Goal: Task Accomplishment & Management: Complete application form

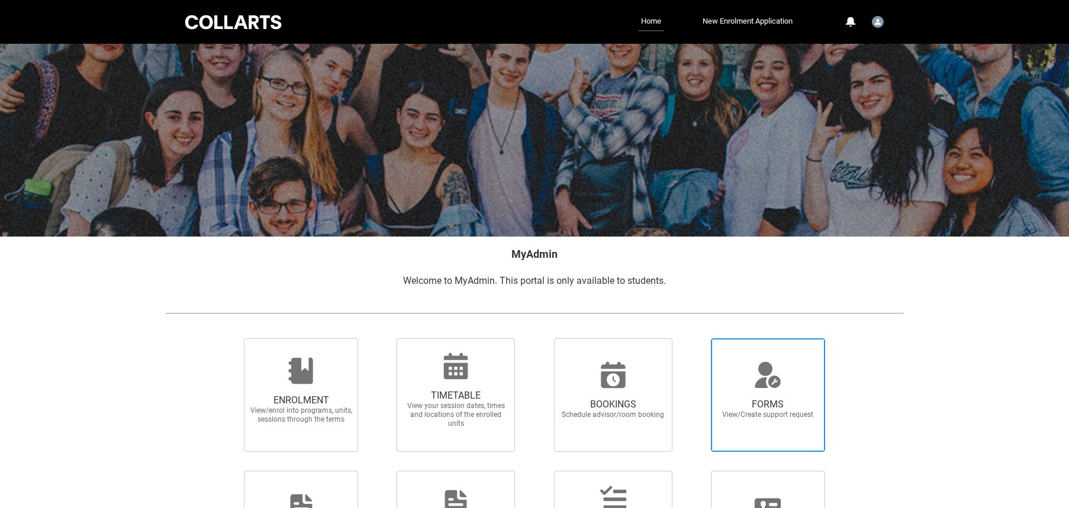
click at [762, 392] on span "FORMS View/Create support request" at bounding box center [768, 409] width 114 height 40
click at [696, 338] on input "FORMS View/Create support request" at bounding box center [696, 338] width 1 height 1
radio input "true"
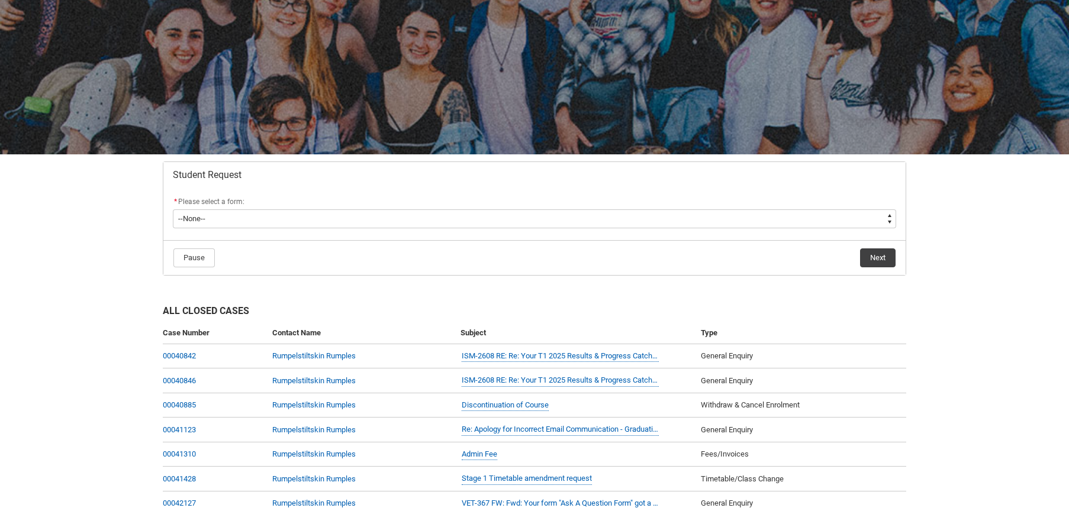
scroll to position [85, 0]
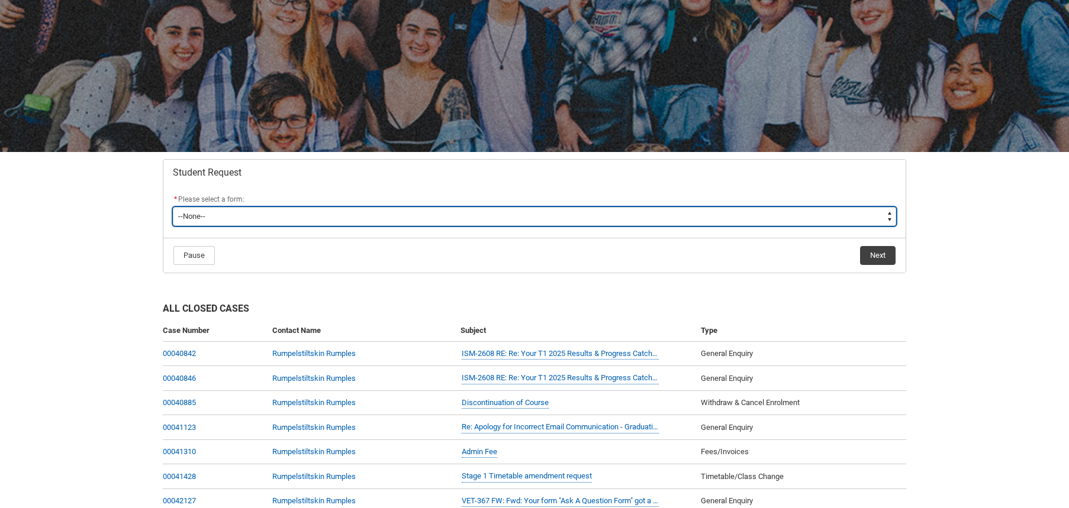
click at [203, 214] on select "--None-- Academic Transcript Application to Appeal Assignment Extension Change …" at bounding box center [534, 216] width 723 height 19
type lightning-select "Special_Consideration_Choice"
click at [173, 207] on select "--None-- Academic Transcript Application to Appeal Assignment Extension Change …" at bounding box center [534, 216] width 723 height 19
select select "Special_Consideration_Choice"
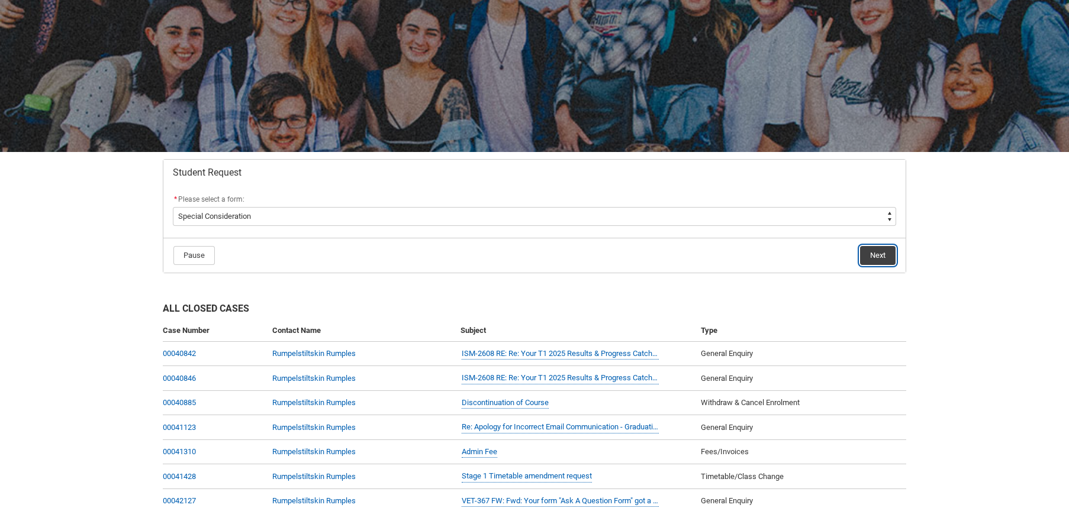
click at [876, 254] on button "Next" at bounding box center [877, 255] width 35 height 19
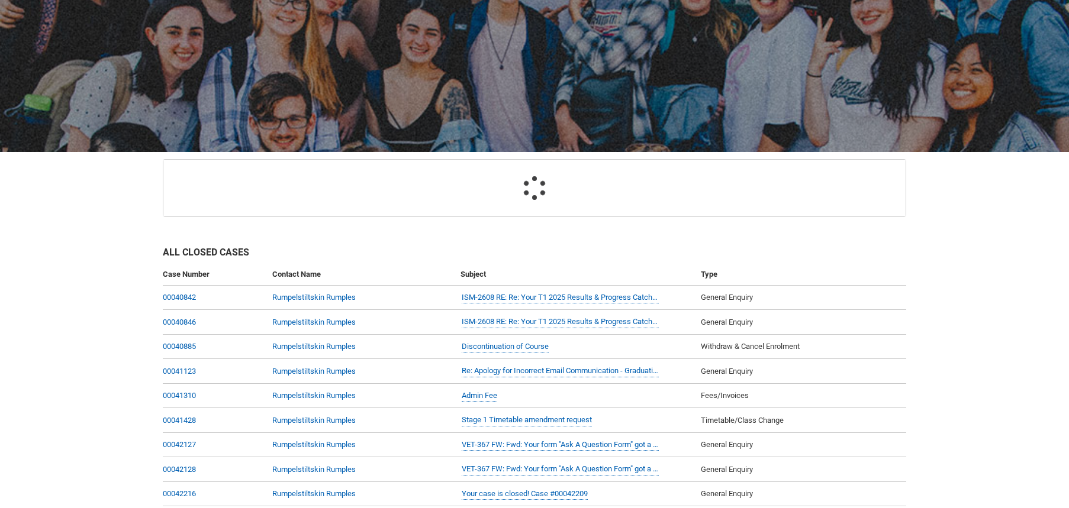
scroll to position [126, 0]
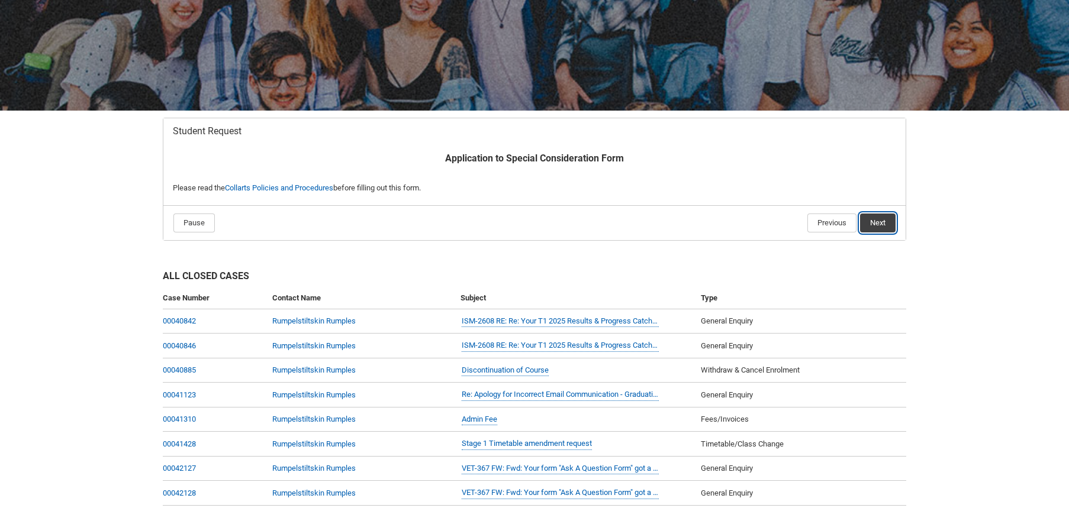
click at [873, 220] on button "Next" at bounding box center [877, 223] width 35 height 19
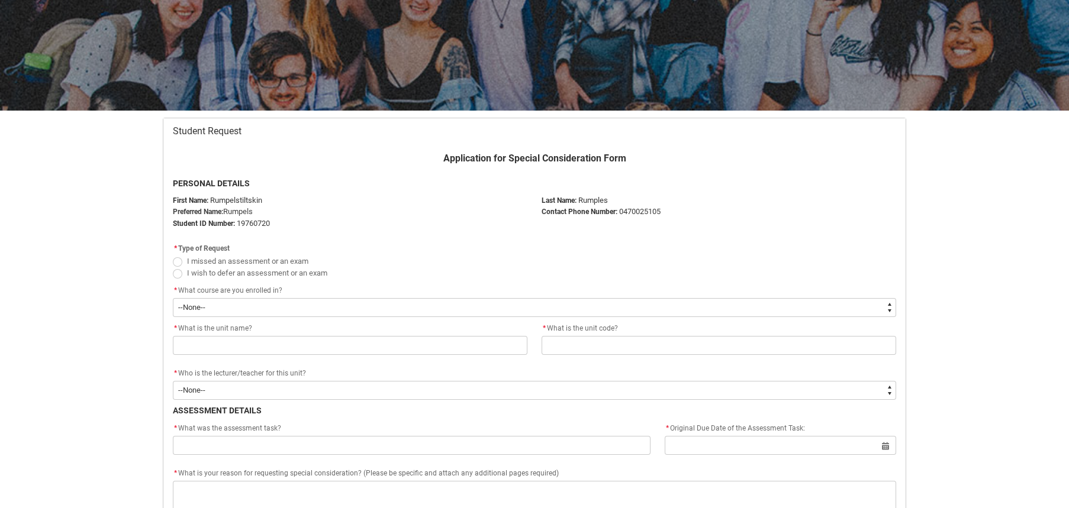
click at [178, 264] on span "Redu_Student_Request flow" at bounding box center [177, 261] width 9 height 9
click at [173, 255] on input "I missed an assessment or an exam" at bounding box center [172, 254] width 1 height 1
radio input "true"
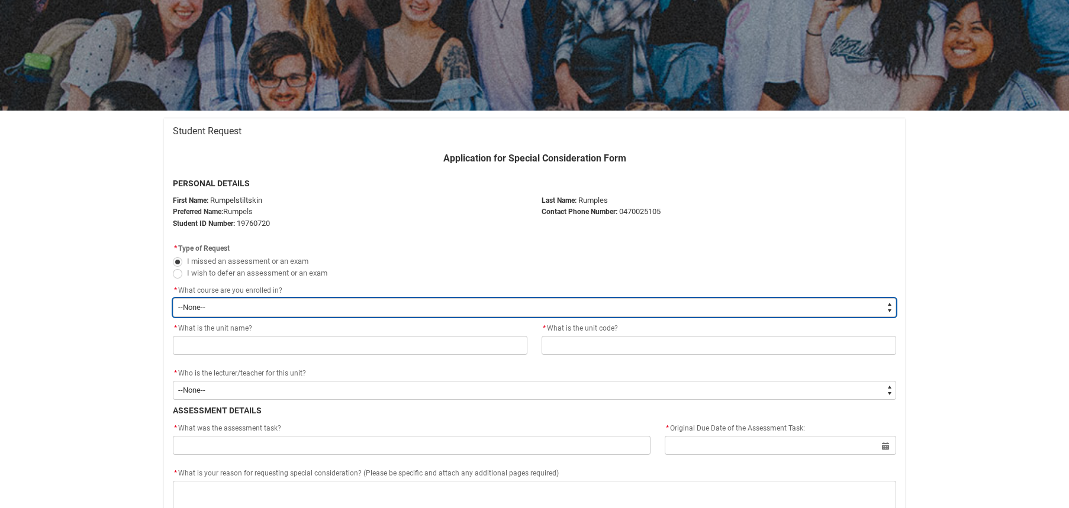
click at [215, 304] on select "--None-- Bachelor of Animation & VFX Bachelor of Design (Fashion & Sustainabili…" at bounding box center [534, 307] width 723 height 19
type lightning-select "recordPicklist_ProgramEnrollment.a0jOZ000002rR90YAE"
click at [173, 298] on select "--None-- Bachelor of Animation & VFX Bachelor of Design (Fashion & Sustainabili…" at bounding box center [534, 307] width 723 height 19
select select "recordPicklist_ProgramEnrollment.a0jOZ000002rR90YAE"
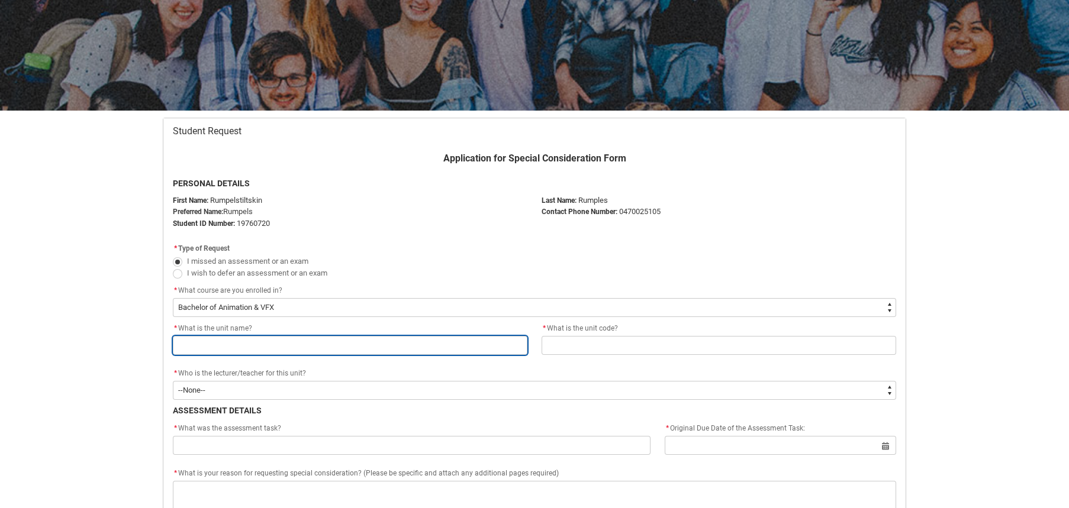
click at [219, 346] on input "Redu_Student_Request flow" at bounding box center [350, 345] width 354 height 19
type lightning-primitive-input-simple "s"
type input "s"
type lightning-primitive-input-simple "sg"
type input "sg"
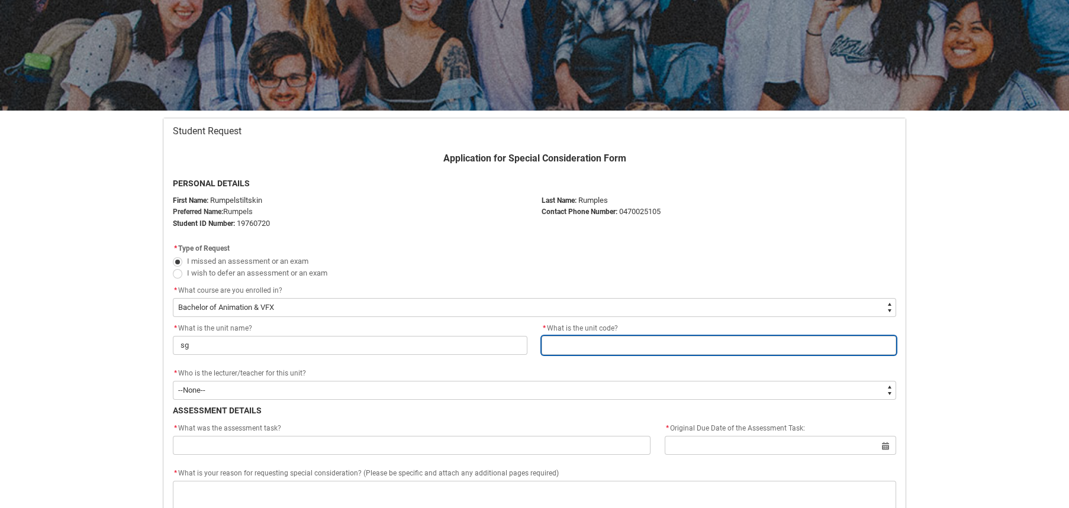
click at [580, 344] on input "Redu_Student_Request flow" at bounding box center [718, 345] width 354 height 19
type lightning-primitive-input-simple "A"
type input "A"
type lightning-primitive-input-simple "Ar"
type input "Ar"
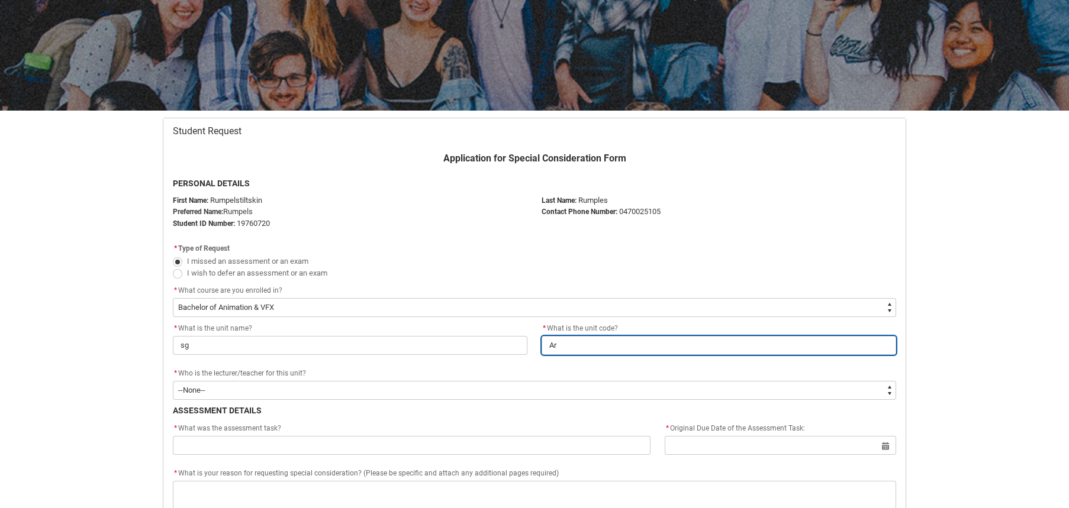
type lightning-primitive-input-simple "Arg"
type input "Arg"
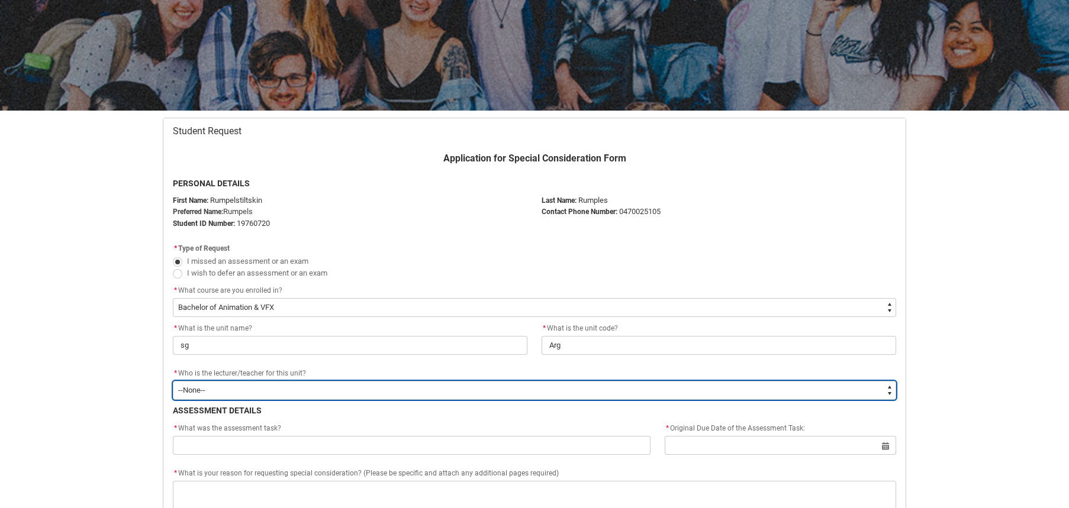
click at [276, 388] on select "--None-- [PERSON_NAME] [PERSON_NAME] [PERSON_NAME] [PERSON_NAME] [PERSON_NAME] …" at bounding box center [534, 390] width 723 height 19
type lightning-select "Faculty_NamefromAtoM.0035g00000b9AZBAA2"
click at [173, 381] on select "--None-- [PERSON_NAME] [PERSON_NAME] [PERSON_NAME] [PERSON_NAME] [PERSON_NAME] …" at bounding box center [534, 390] width 723 height 19
select select "Faculty_NamefromAtoM.0035g00000b9AZBAA2"
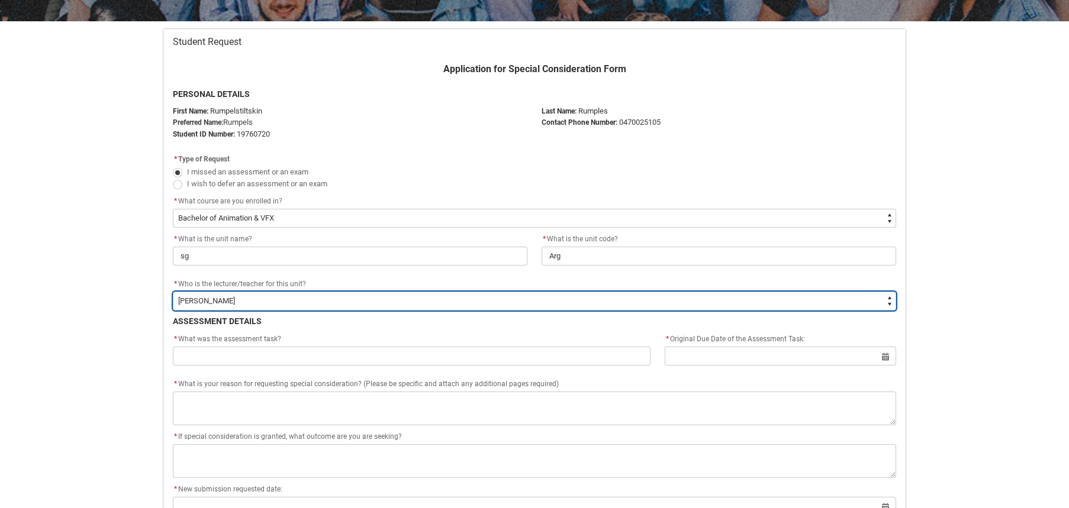
scroll to position [227, 0]
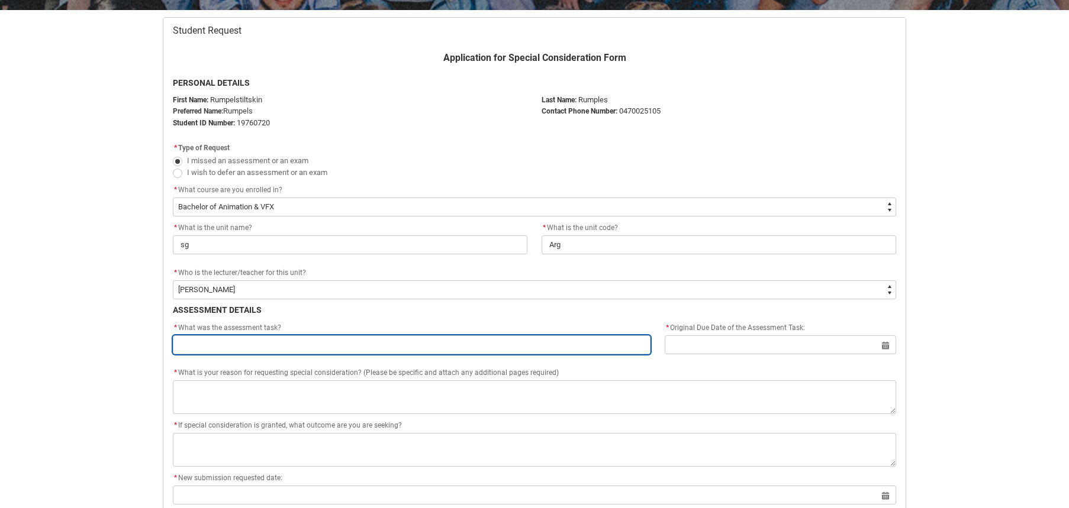
click at [276, 349] on input "Redu_Student_Request flow" at bounding box center [411, 344] width 477 height 19
type lightning-primitive-input-simple "W"
type input "W"
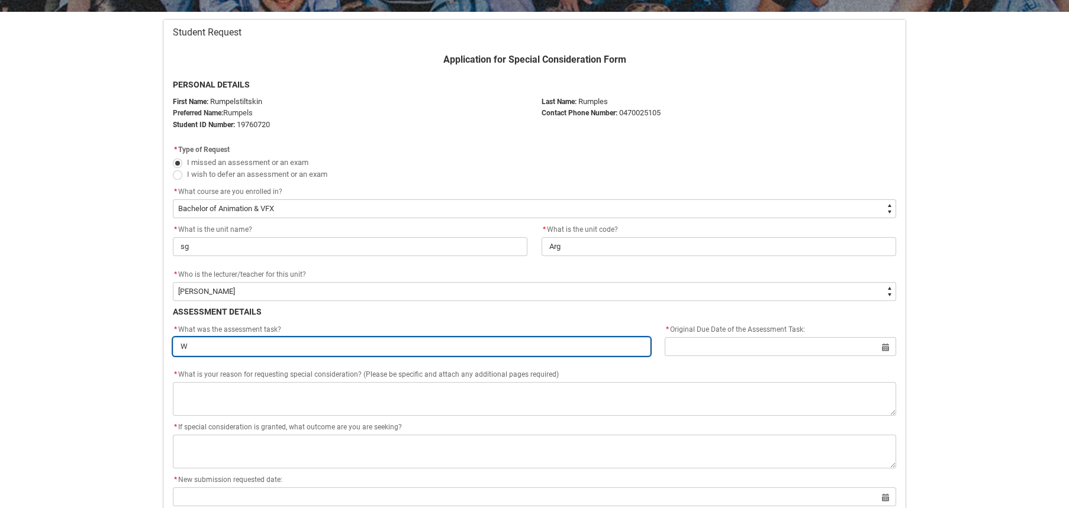
scroll to position [224, 0]
click at [272, 347] on input "W" at bounding box center [411, 347] width 477 height 19
click at [264, 346] on input "Redu_Student_Request flow" at bounding box center [411, 347] width 477 height 19
type lightning-primitive-input-simple "Assessment 1"
type input "Assessment 1"
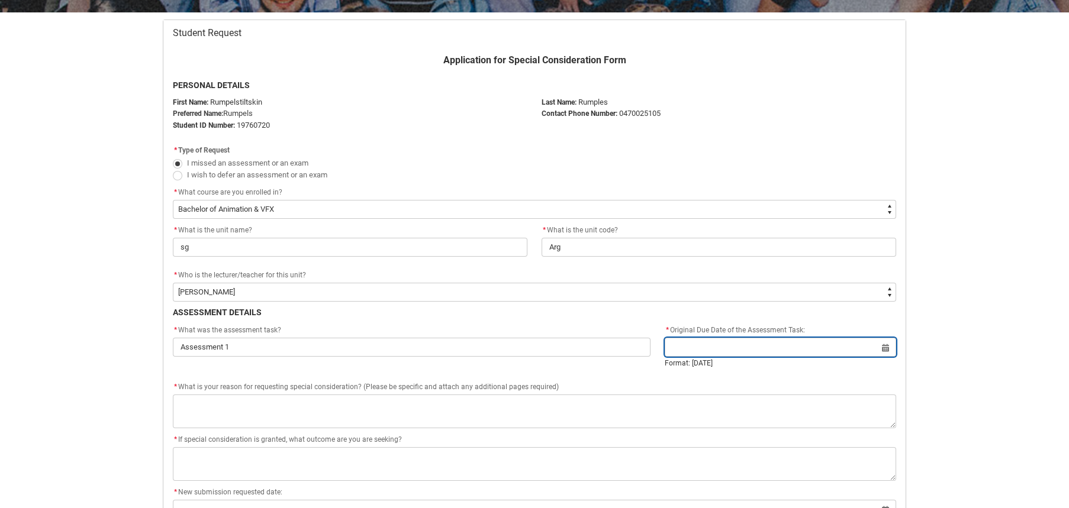
click at [767, 346] on input "Redu_Student_Request flow" at bounding box center [779, 347] width 231 height 19
select select "2025"
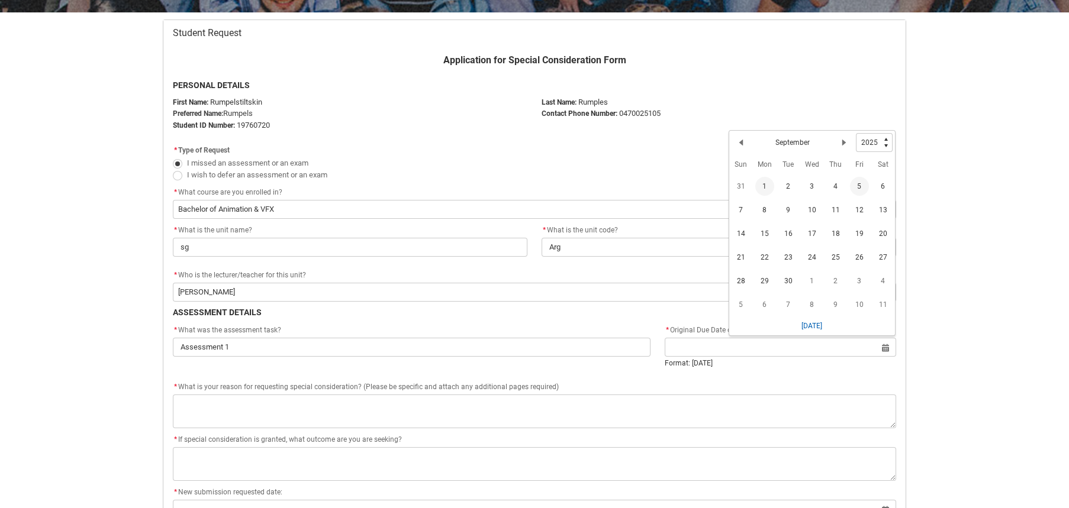
click at [767, 186] on span "1" at bounding box center [764, 186] width 19 height 19
type lightning-datepicker "[DATE]"
type lightning-input "[DATE]"
type input "[DATE]"
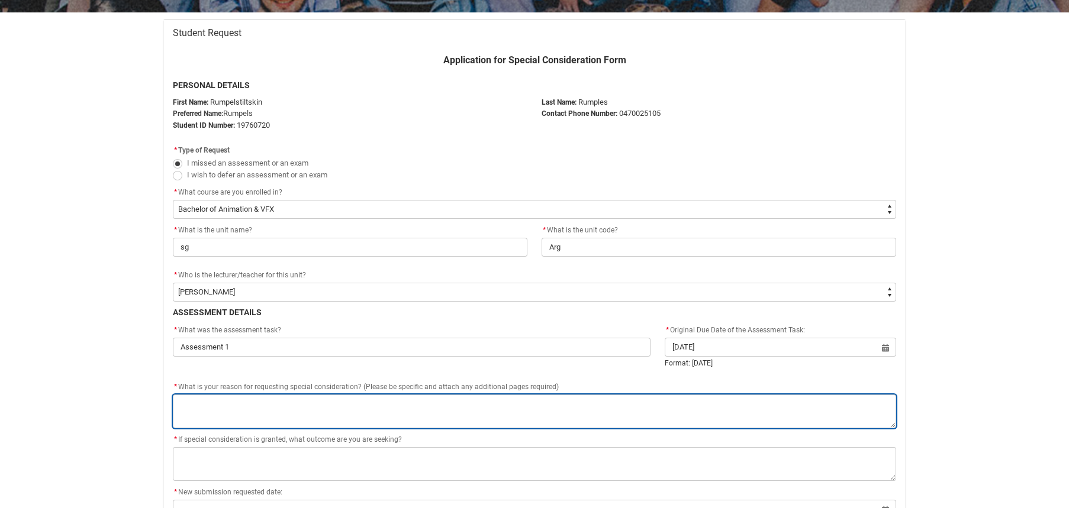
click at [263, 411] on textarea "*" at bounding box center [534, 412] width 723 height 34
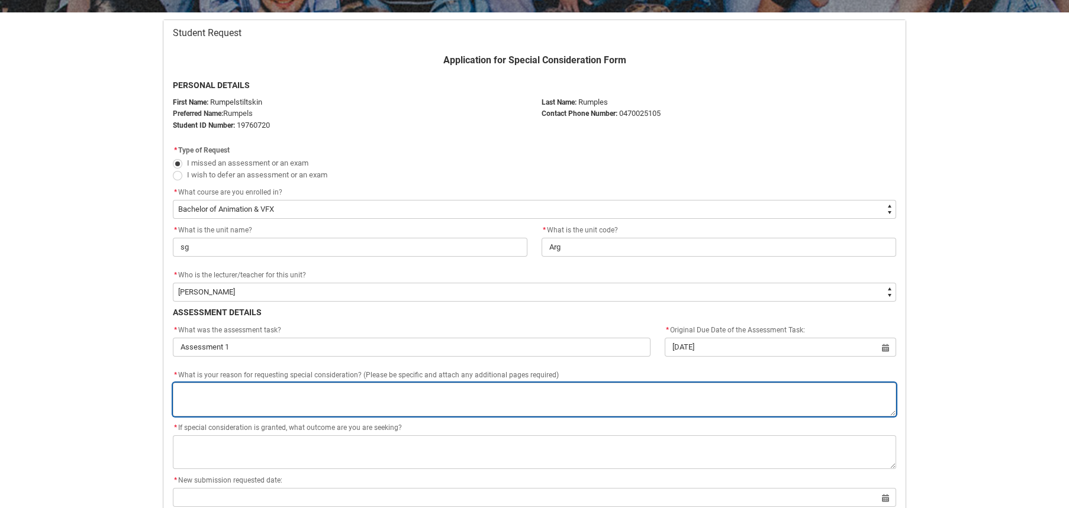
type lightning-textarea "A"
type textarea "A"
type lightning-textarea "AE"
type textarea "AE"
type lightning-textarea "AER"
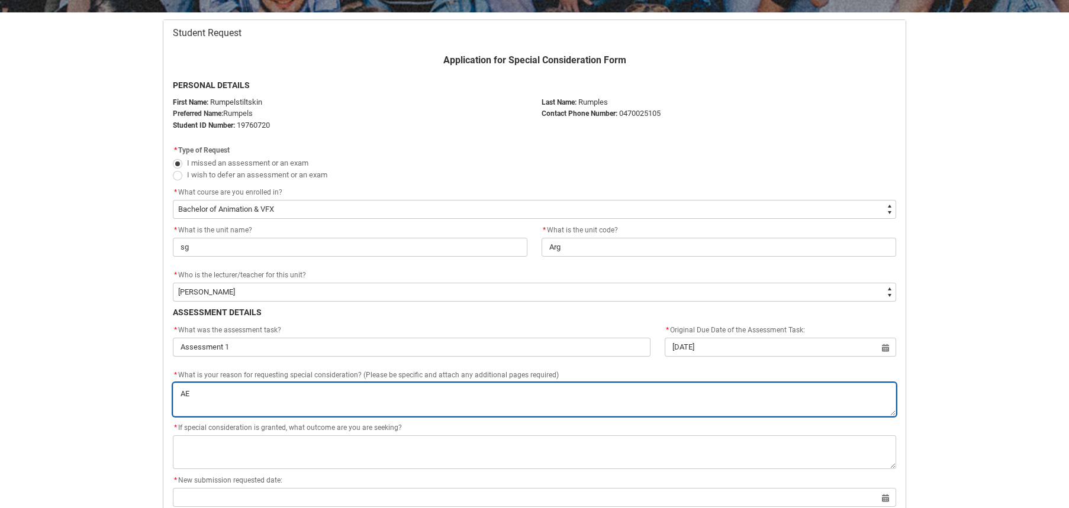
type textarea "AER"
type lightning-textarea "[PERSON_NAME]"
type textarea "[PERSON_NAME]"
type lightning-textarea "AERYH"
type textarea "AERYH"
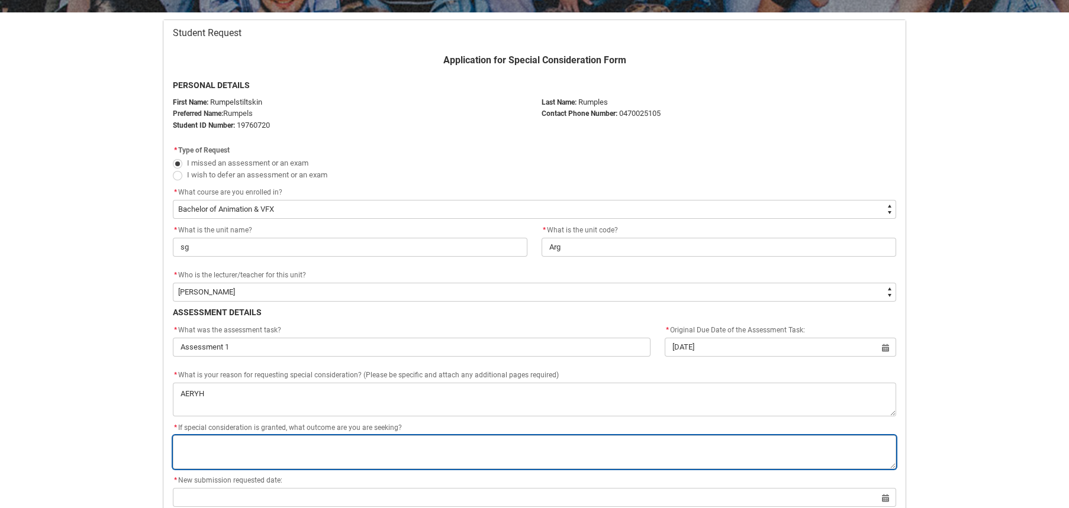
click at [256, 444] on textarea "*" at bounding box center [534, 452] width 723 height 34
type lightning-textarea "e"
type textarea "e"
type lightning-textarea "er"
type textarea "er"
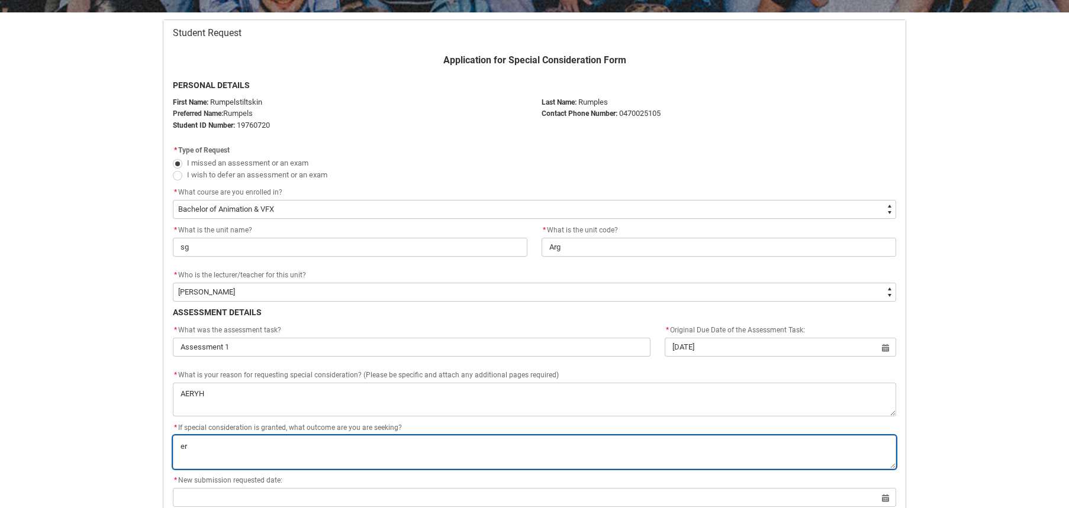
type lightning-textarea "erw"
type textarea "erw"
type lightning-textarea "erwy"
type textarea "erwy"
type lightning-textarea "erwya"
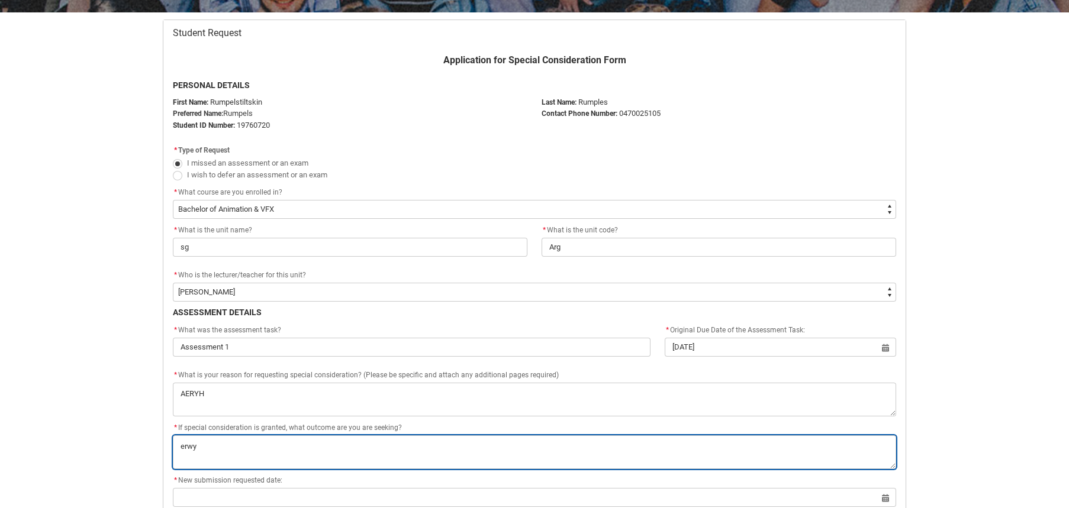
type textarea "erwya"
type lightning-textarea "erwyae"
type textarea "erwyae"
type lightning-textarea "erwyaer"
type textarea "erwyaer"
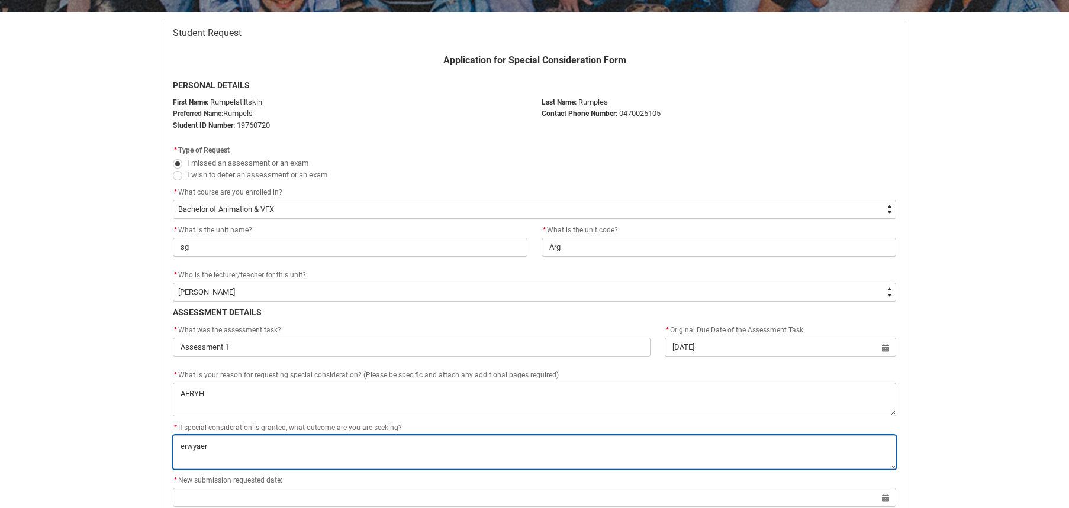
type lightning-textarea "erwyaerY"
type textarea "erwyaerY"
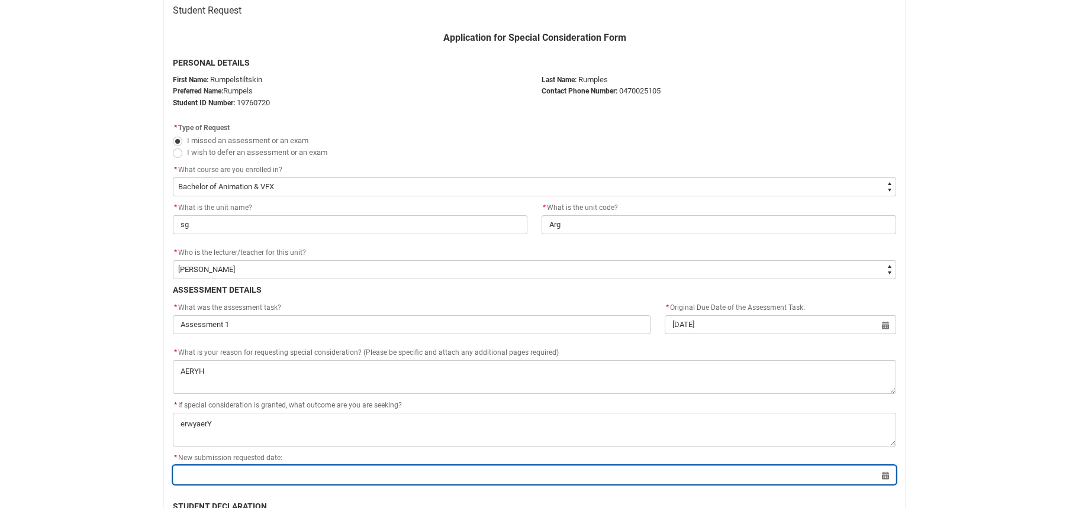
click at [250, 467] on input "Redu_Student_Request flow" at bounding box center [534, 475] width 723 height 19
select select "2025"
type input "[PERSON_NAME]"
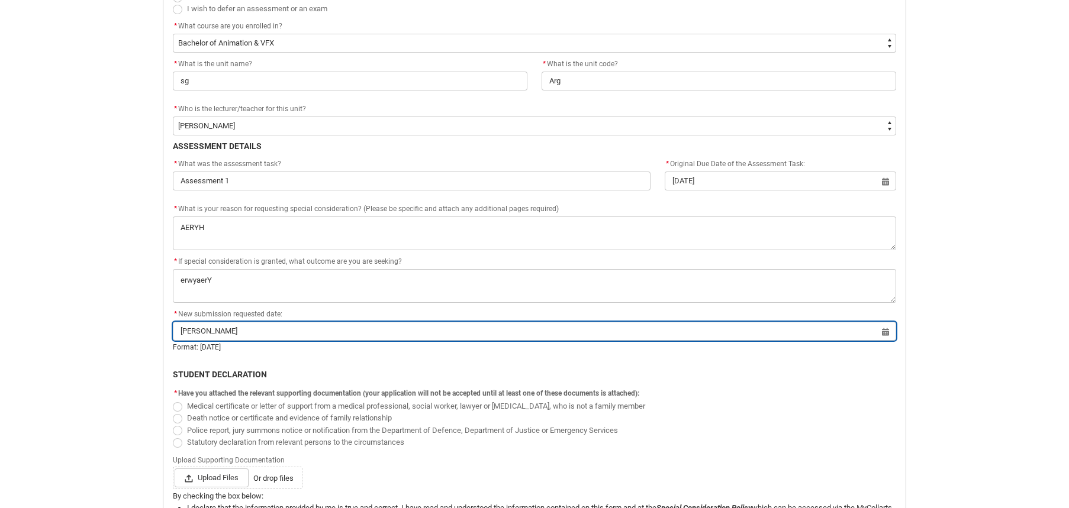
scroll to position [438, 0]
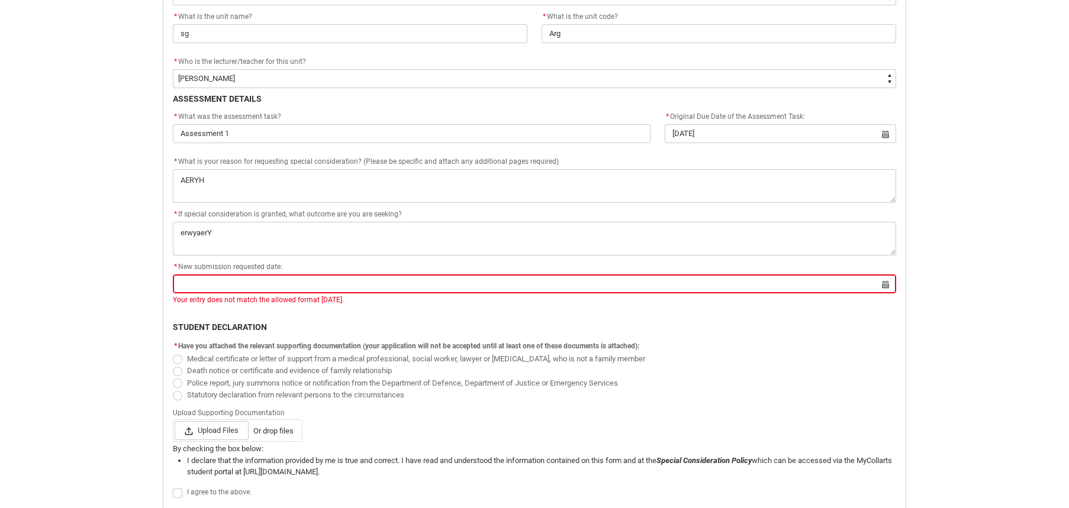
click at [177, 398] on span "Redu_Student_Request flow" at bounding box center [177, 395] width 9 height 9
click at [173, 389] on input "Statutory declaration from relevant persons to the circumstances" at bounding box center [172, 388] width 1 height 1
radio input "true"
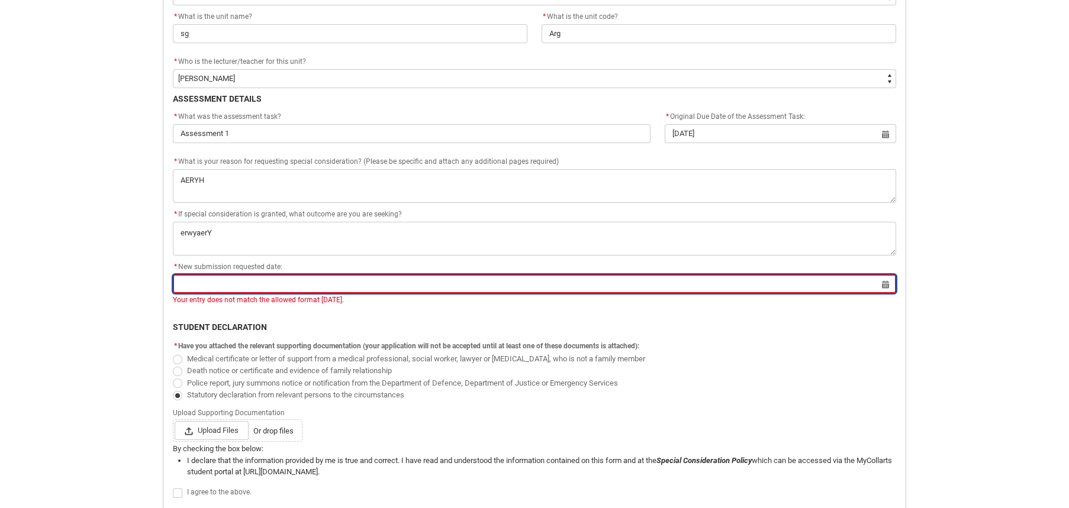
click at [276, 283] on input "Redu_Student_Request flow" at bounding box center [534, 284] width 723 height 19
select select "2025"
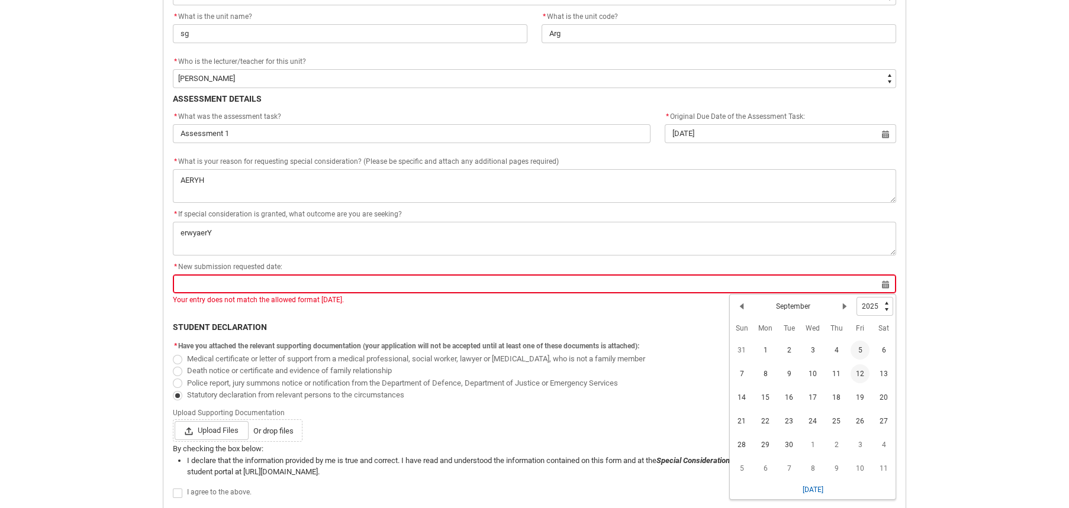
click at [860, 372] on span "12" at bounding box center [859, 373] width 19 height 19
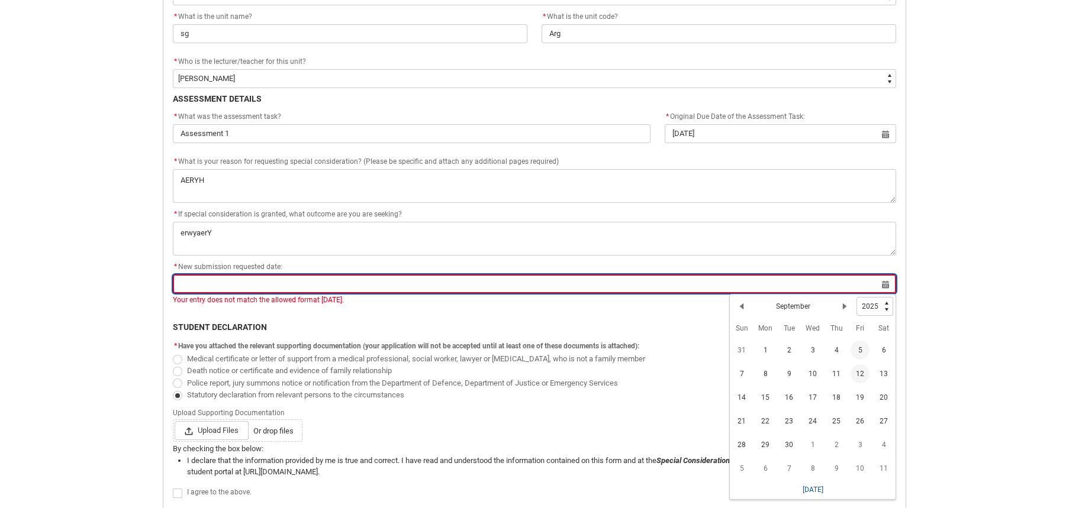
type lightning-datepicker "[DATE]"
type lightning-input "[DATE]"
type input "[DATE]"
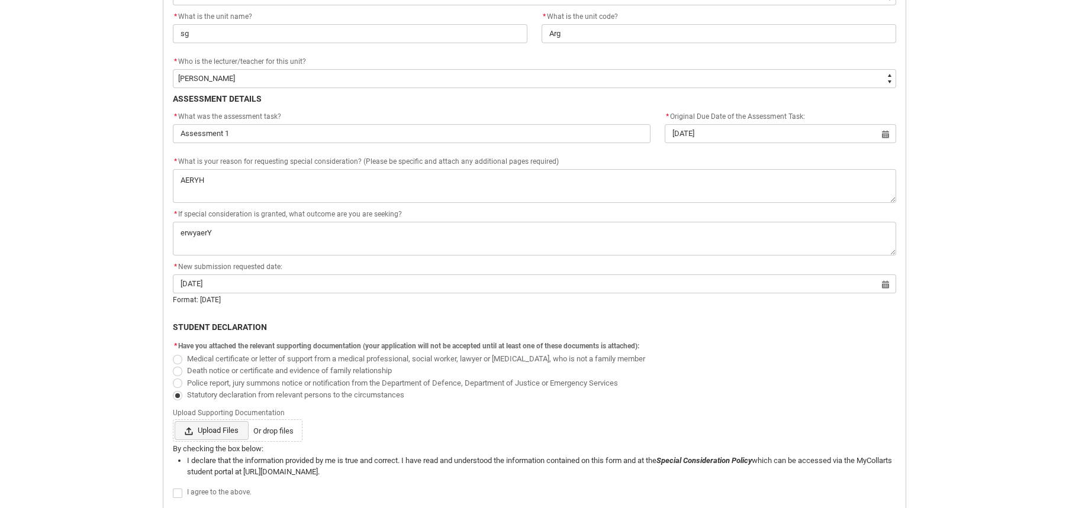
click at [222, 429] on span "Upload Files" at bounding box center [212, 430] width 74 height 19
click at [175, 421] on input "Upload Files Or drop files" at bounding box center [174, 421] width 1 height 1
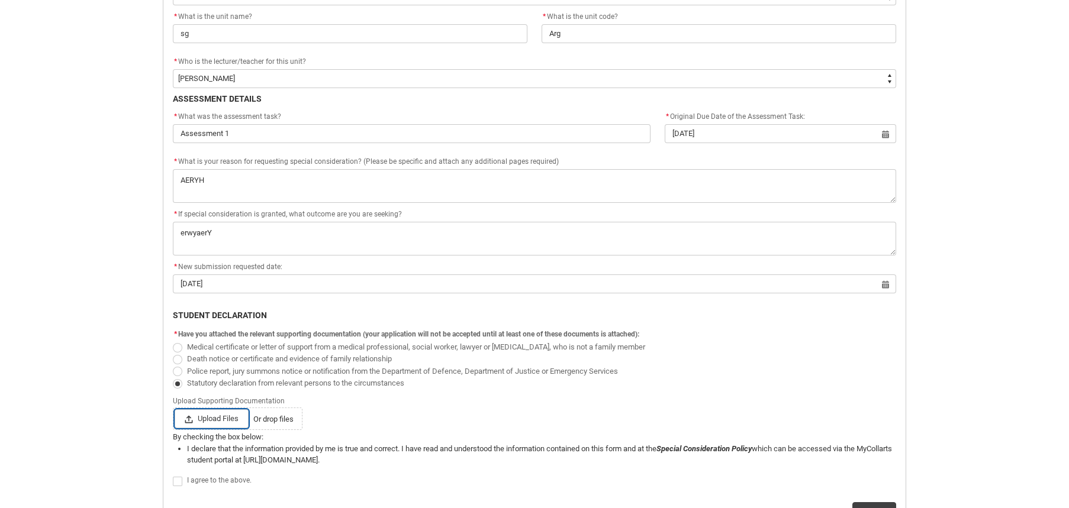
type lightning-input "C:\fakepath\Screenshot [DATE] 9.37.32 AM.png"
type input "C:\fakepath\Screenshot [DATE] 9.37.32 AM.png"
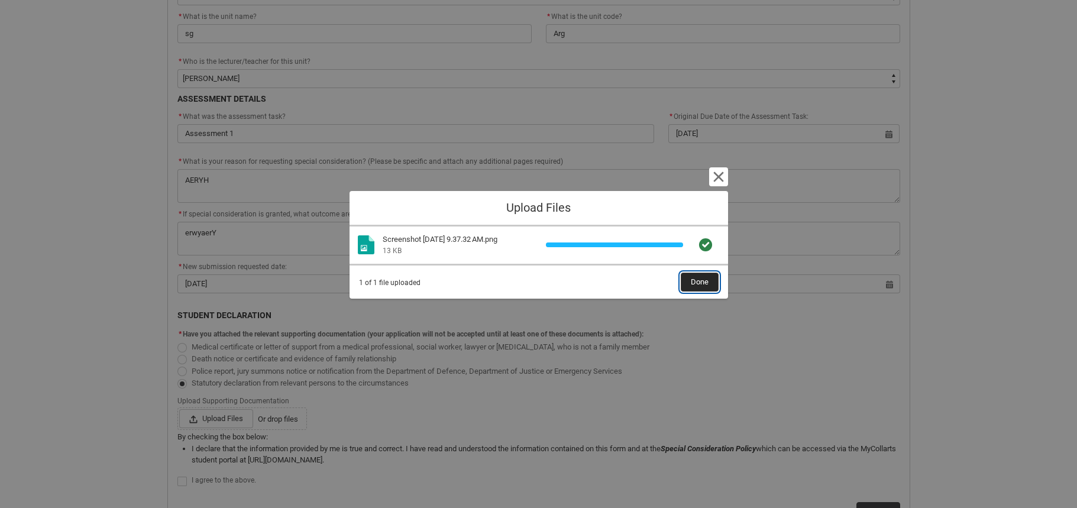
click at [692, 283] on span "Done" at bounding box center [700, 282] width 18 height 18
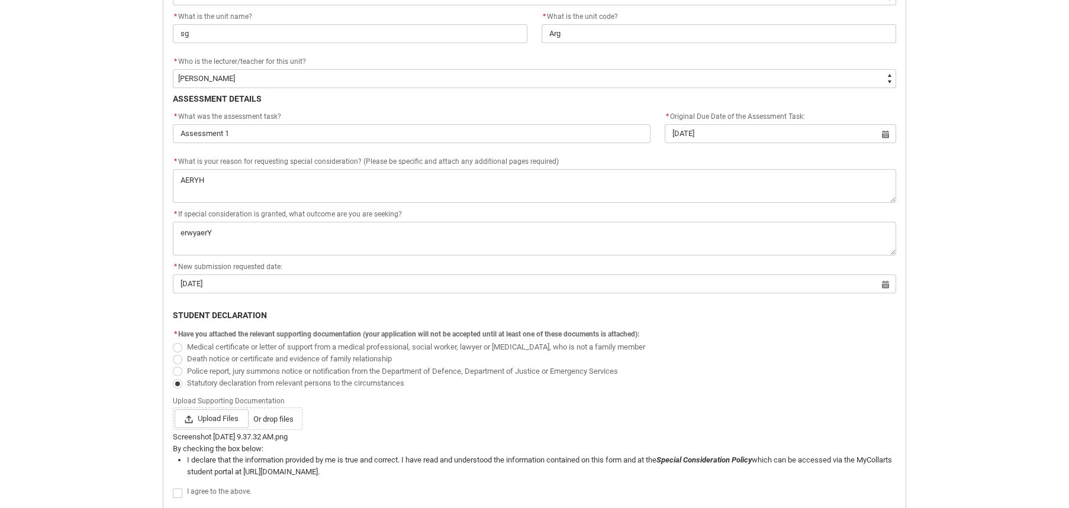
click at [180, 493] on span "Redu_Student_Request flow" at bounding box center [177, 493] width 9 height 9
click at [173, 487] on input "Redu_Student_Request flow" at bounding box center [172, 486] width 1 height 1
type lightning-input "true"
checkbox input "true"
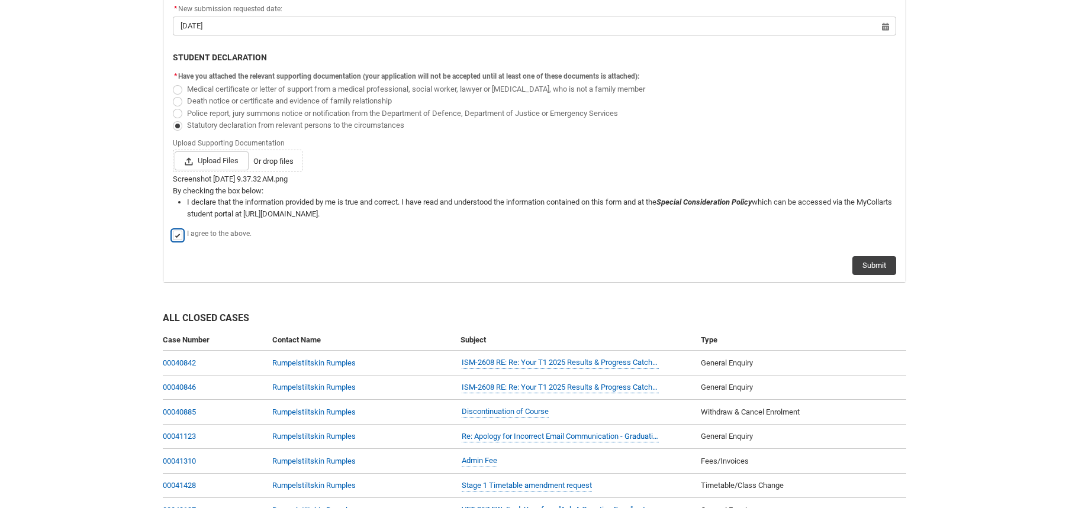
scroll to position [853, 0]
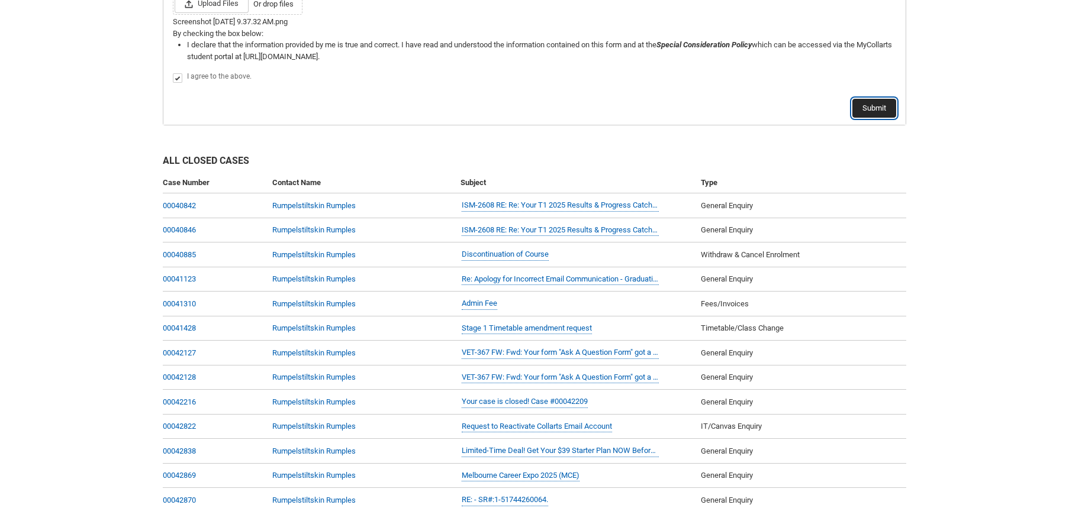
click at [873, 109] on button "Submit" at bounding box center [874, 108] width 44 height 19
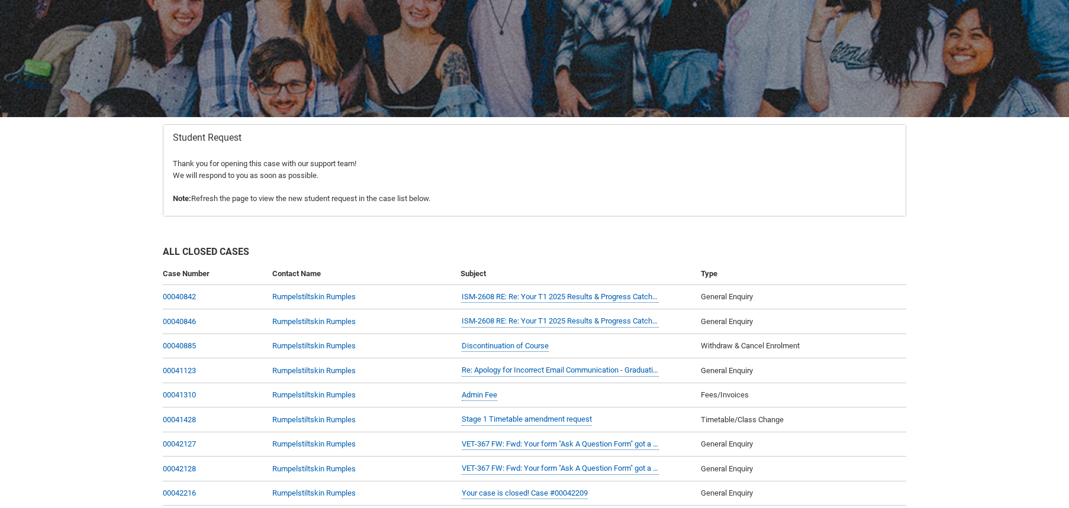
scroll to position [126, 0]
